Goal: Entertainment & Leisure: Consume media (video, audio)

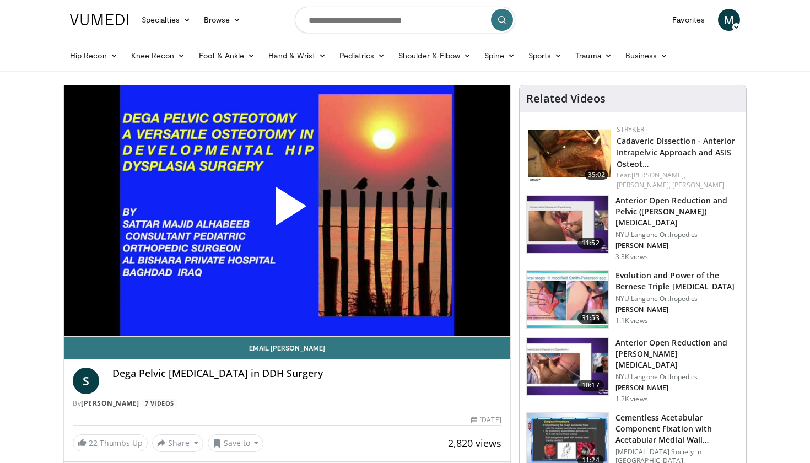
click at [287, 211] on span "Video Player" at bounding box center [287, 211] width 0 height 0
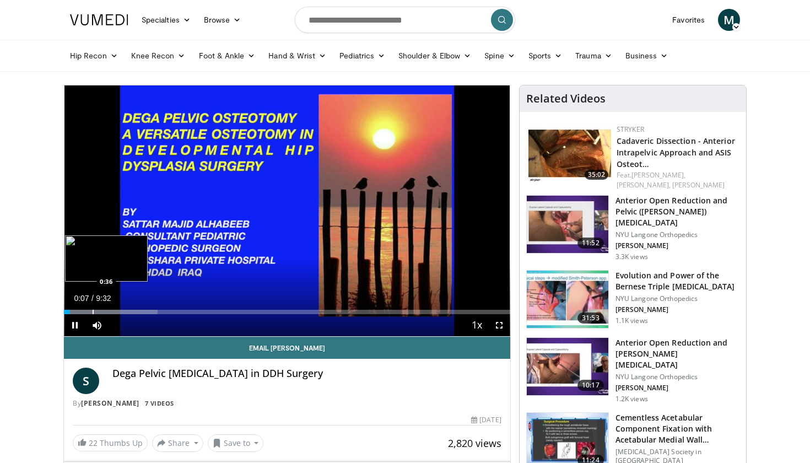
click at [93, 310] on div "Progress Bar" at bounding box center [93, 312] width 1 height 4
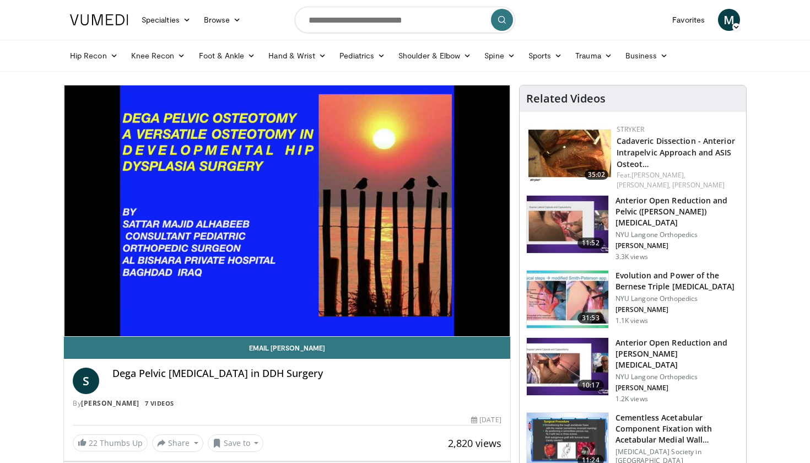
click at [94, 332] on div "Progress Bar" at bounding box center [93, 334] width 1 height 4
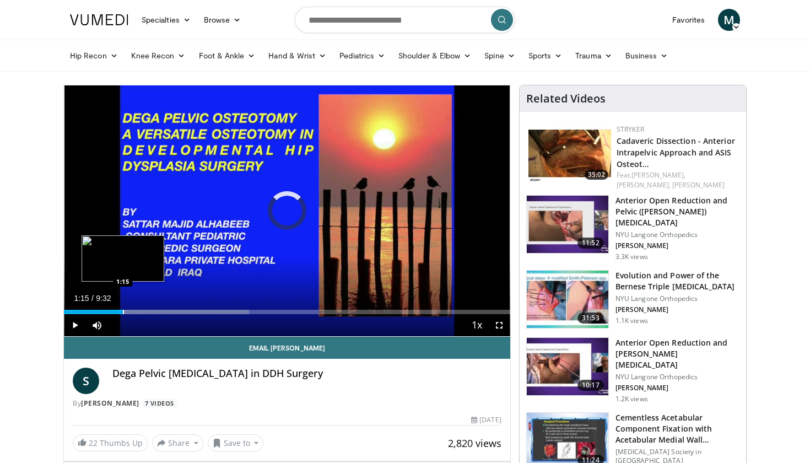
click at [123, 311] on div "Progress Bar" at bounding box center [123, 312] width 1 height 4
click at [140, 310] on div "Progress Bar" at bounding box center [140, 312] width 1 height 4
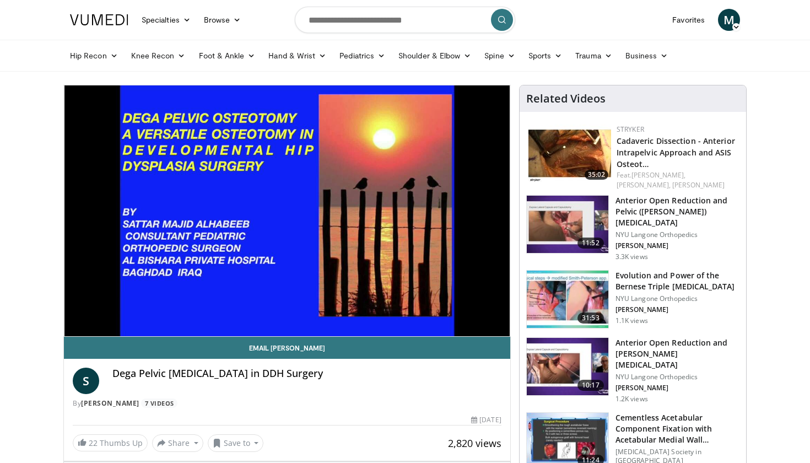
click at [154, 310] on div "10 seconds Tap to unmute" at bounding box center [287, 210] width 446 height 251
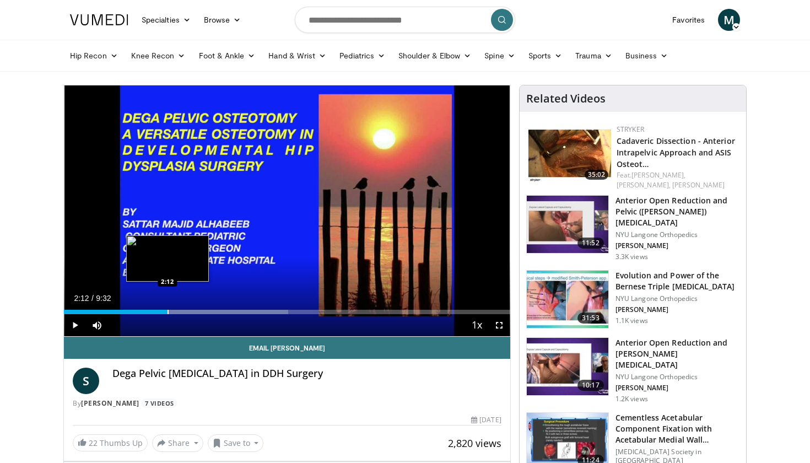
click at [168, 310] on div "Progress Bar" at bounding box center [168, 312] width 1 height 4
click at [176, 311] on div "Progress Bar" at bounding box center [175, 312] width 1 height 4
click at [187, 311] on div "Progress Bar" at bounding box center [187, 312] width 1 height 4
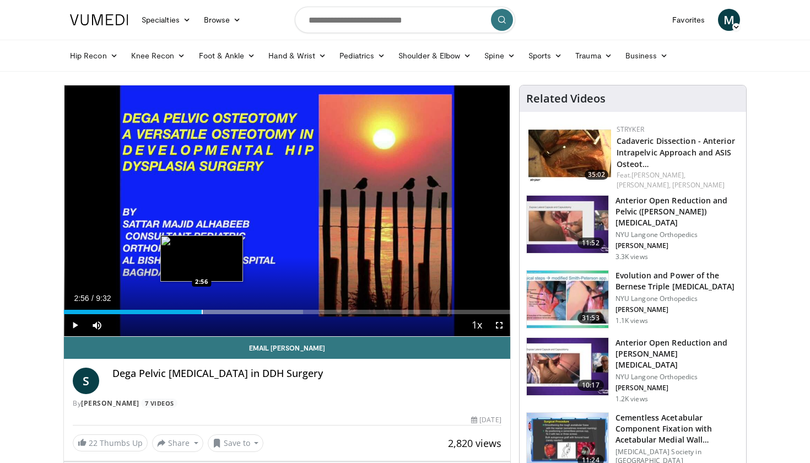
click at [202, 312] on div "Progress Bar" at bounding box center [202, 312] width 1 height 4
click at [211, 310] on div "Progress Bar" at bounding box center [211, 312] width 1 height 4
click at [219, 311] on div "Progress Bar" at bounding box center [218, 312] width 1 height 4
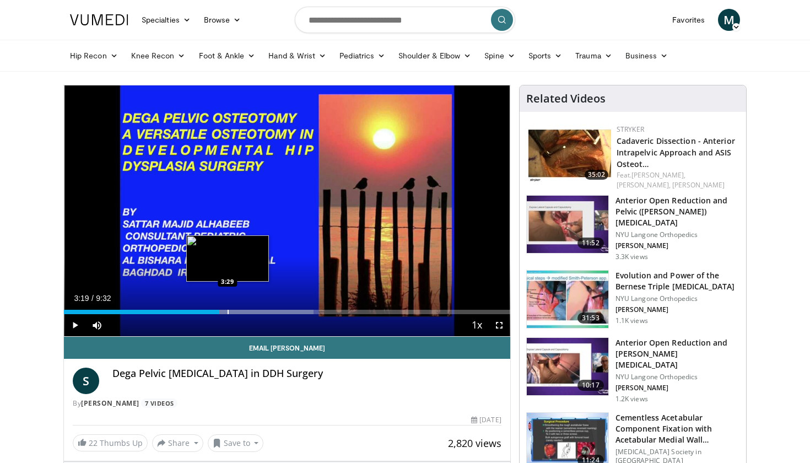
click at [228, 311] on div "Progress Bar" at bounding box center [228, 312] width 1 height 4
click at [238, 311] on div "Progress Bar" at bounding box center [238, 312] width 1 height 4
click at [249, 313] on div "Progress Bar" at bounding box center [249, 312] width 1 height 4
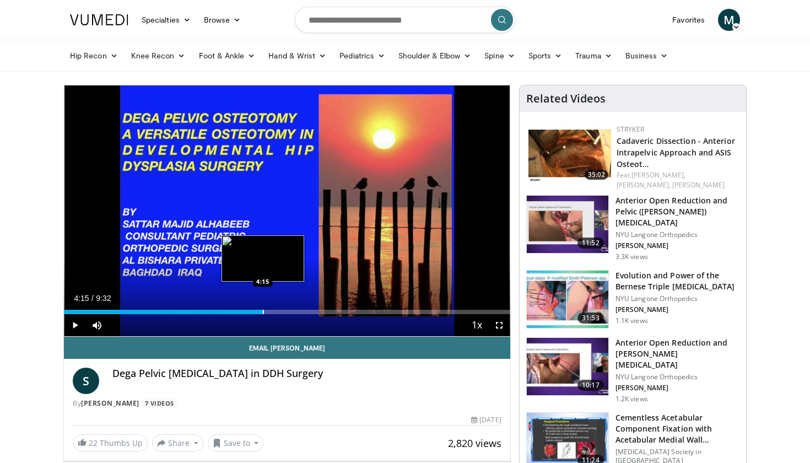
click at [263, 310] on div "Progress Bar" at bounding box center [263, 312] width 1 height 4
click at [275, 313] on div "Progress Bar" at bounding box center [275, 312] width 1 height 4
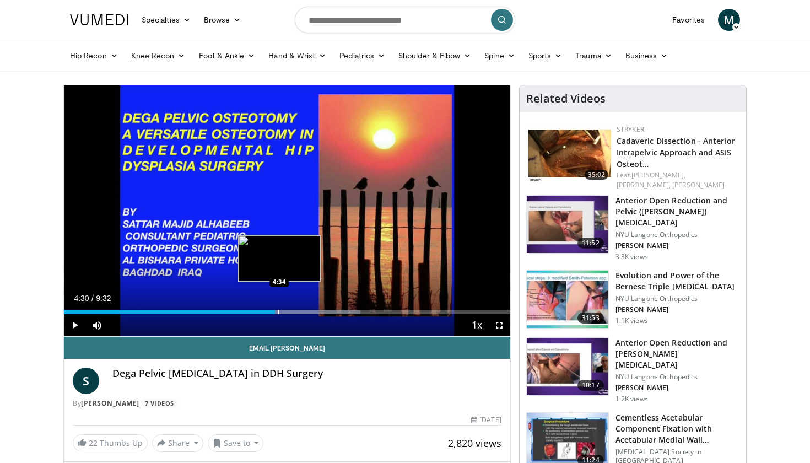
click at [279, 313] on div "Progress Bar" at bounding box center [278, 312] width 1 height 4
click at [291, 310] on div "Progress Bar" at bounding box center [290, 312] width 1 height 4
click at [305, 311] on div "Progress Bar" at bounding box center [305, 312] width 1 height 4
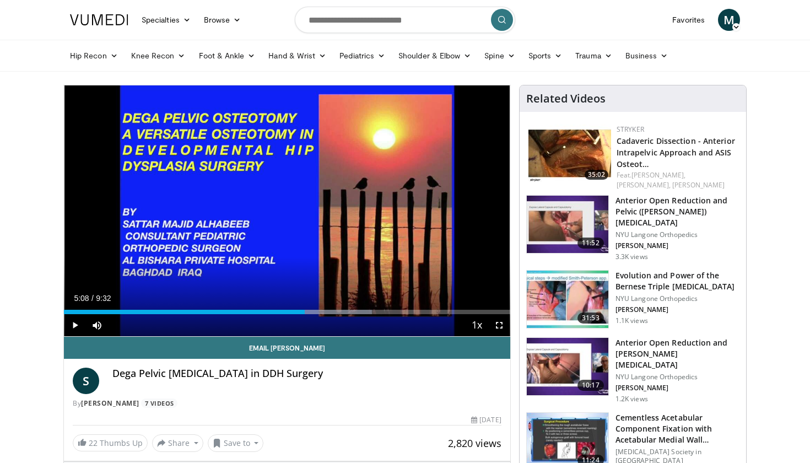
click at [318, 314] on div "Current Time 5:08 / Duration 9:32 Play Skip Backward Skip Forward Mute Loaded :…" at bounding box center [287, 325] width 446 height 22
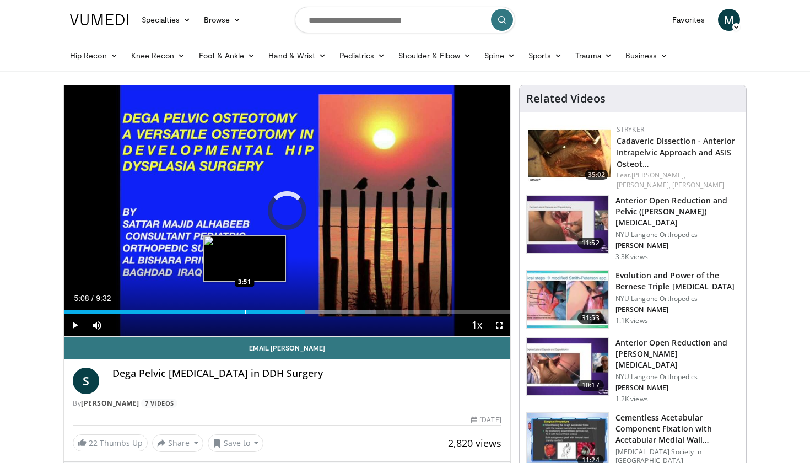
click at [245, 310] on div "Progress Bar" at bounding box center [245, 312] width 1 height 4
click at [243, 310] on div "Progress Bar" at bounding box center [243, 312] width 1 height 4
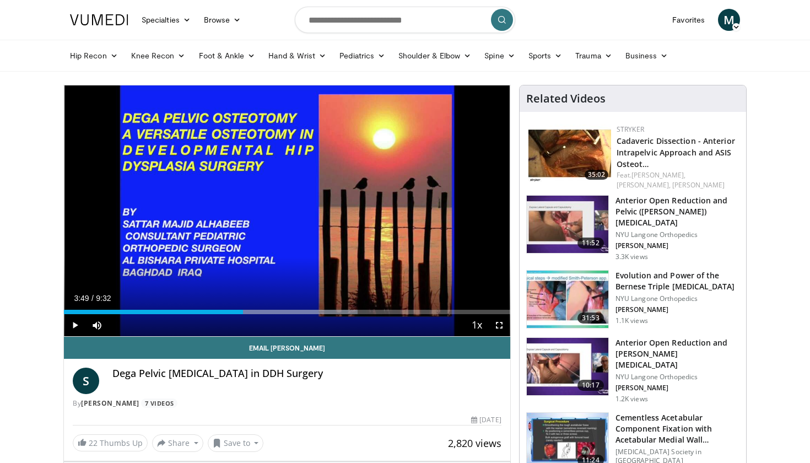
click at [80, 324] on span "Video Player" at bounding box center [75, 325] width 22 height 22
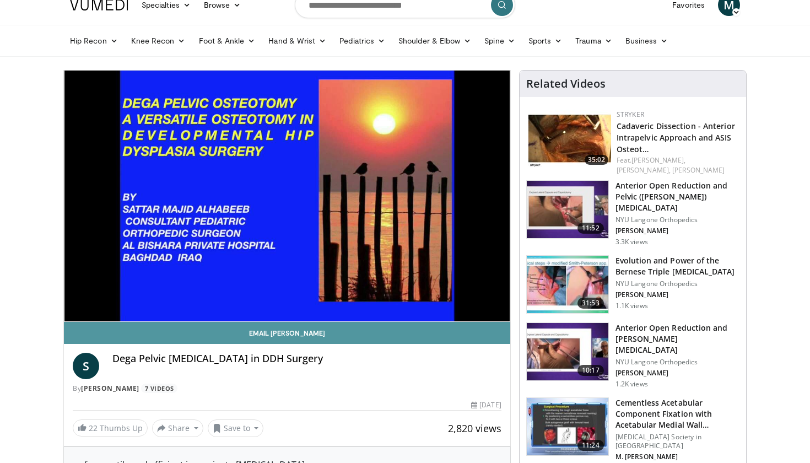
scroll to position [14, 0]
